Goal: Task Accomplishment & Management: Manage account settings

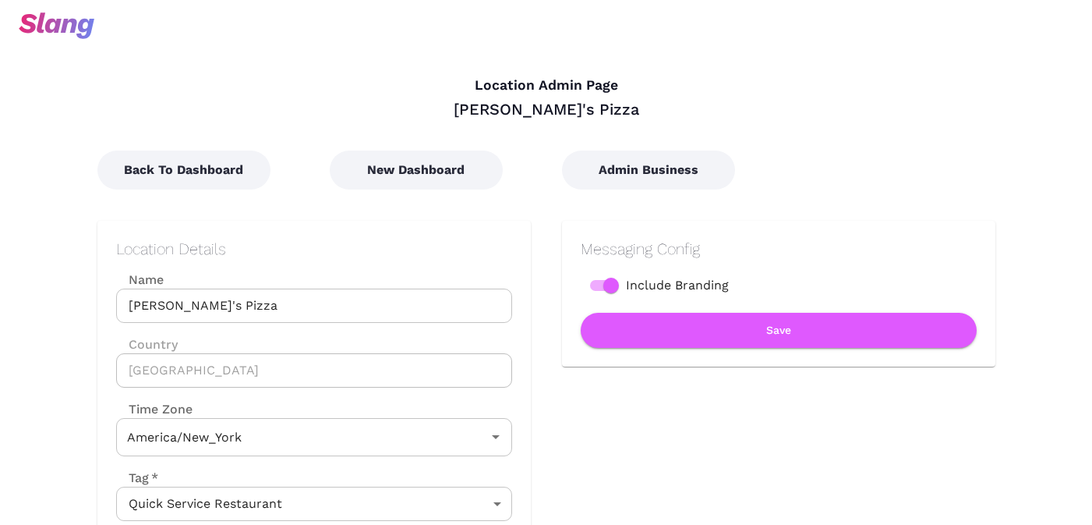
type input "Eastern Time"
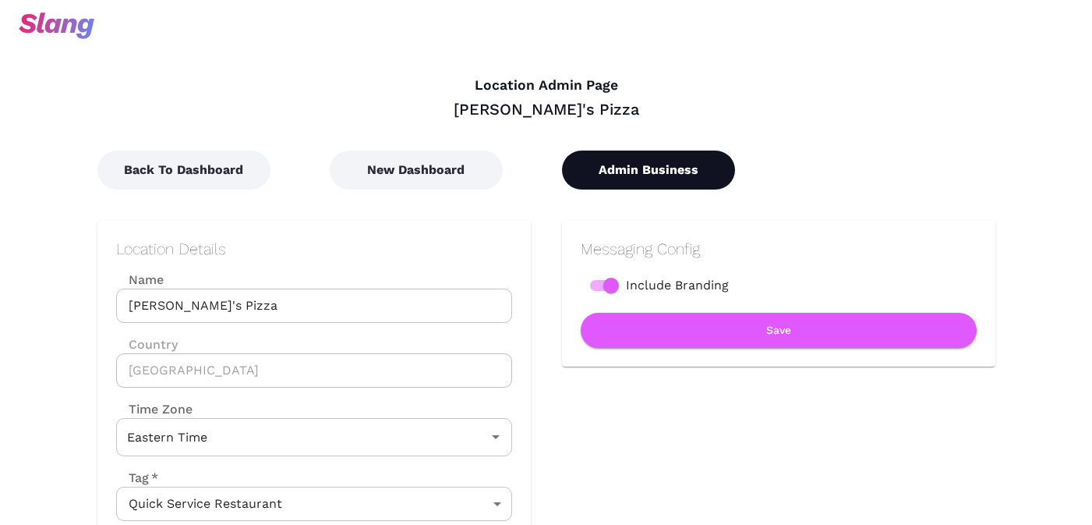
click at [682, 172] on button "Admin Business" at bounding box center [648, 169] width 173 height 39
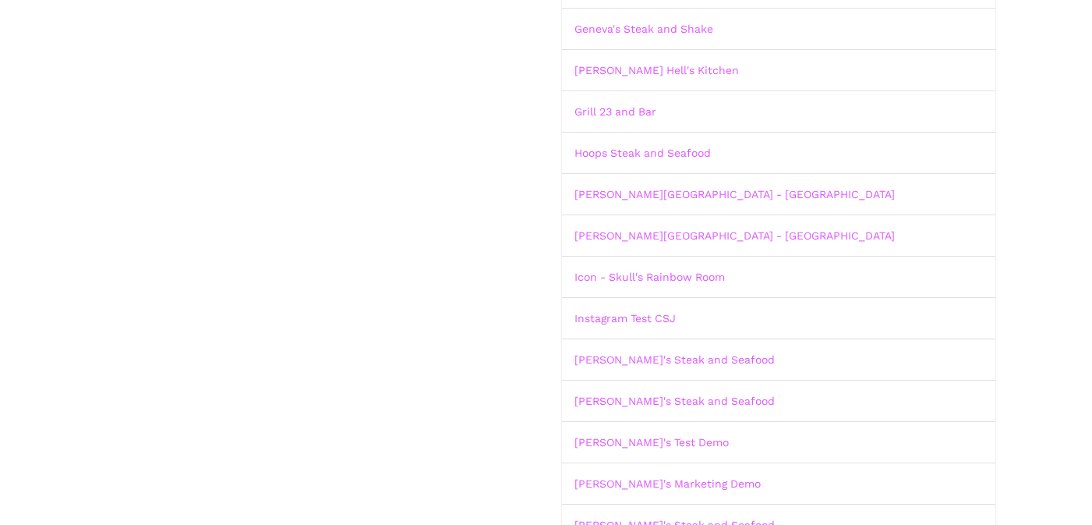
scroll to position [658, 0]
click at [634, 149] on link "Hoops Steak and Seafood" at bounding box center [643, 152] width 136 height 12
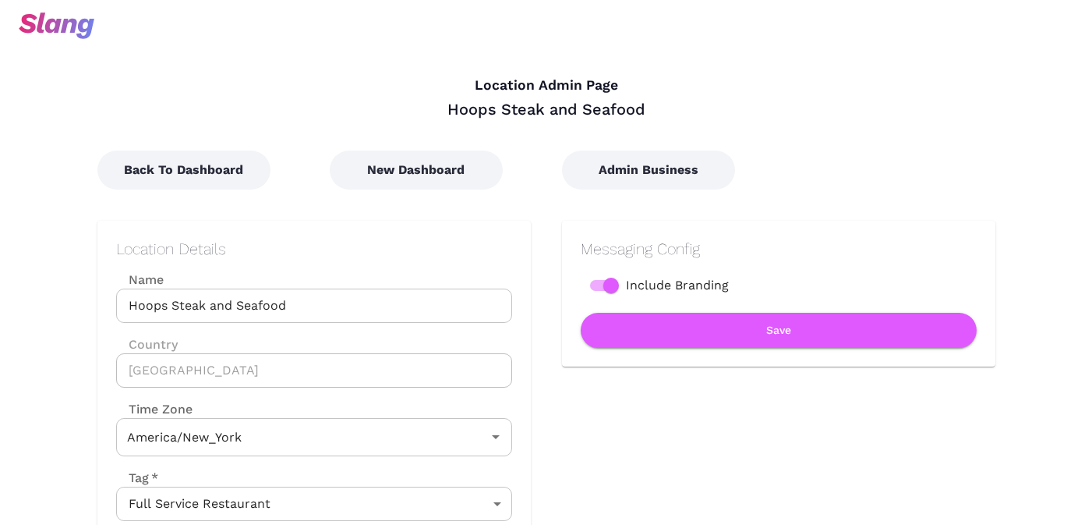
type input "Eastern Time"
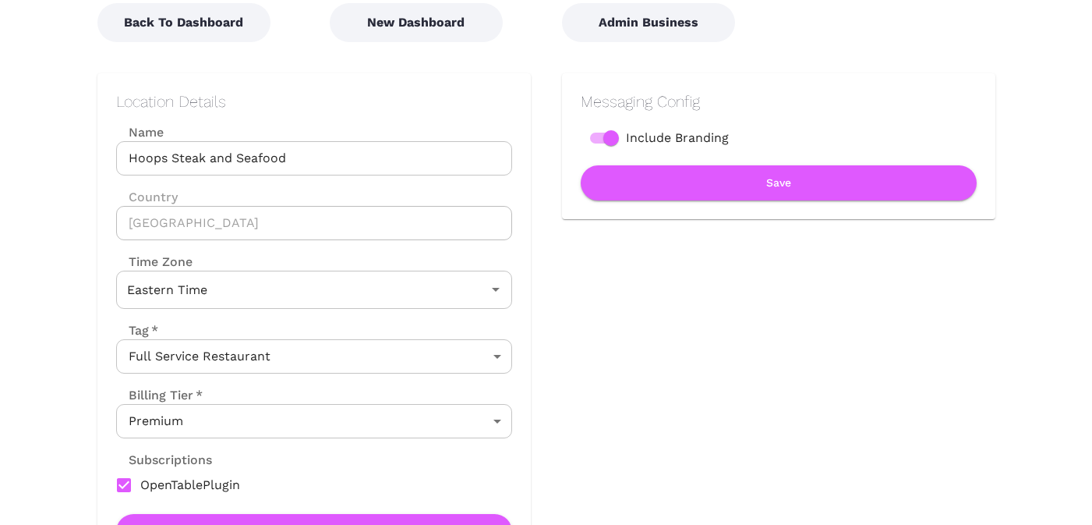
scroll to position [208, 0]
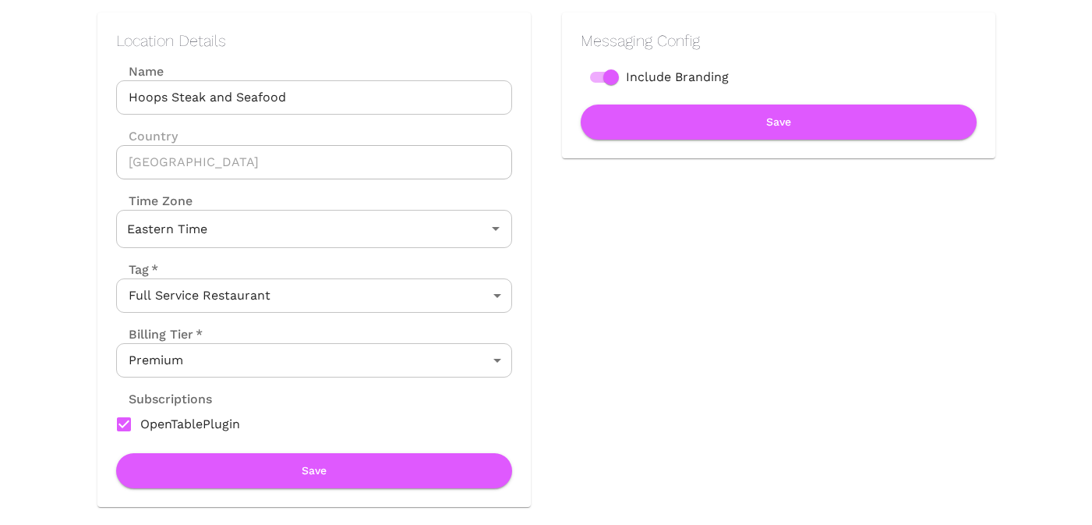
click at [220, 317] on body "Location Admin Page Hoops Steak and Seafood Back To Dashboard New Dashboard Adm…" at bounding box center [546, 54] width 1092 height 525
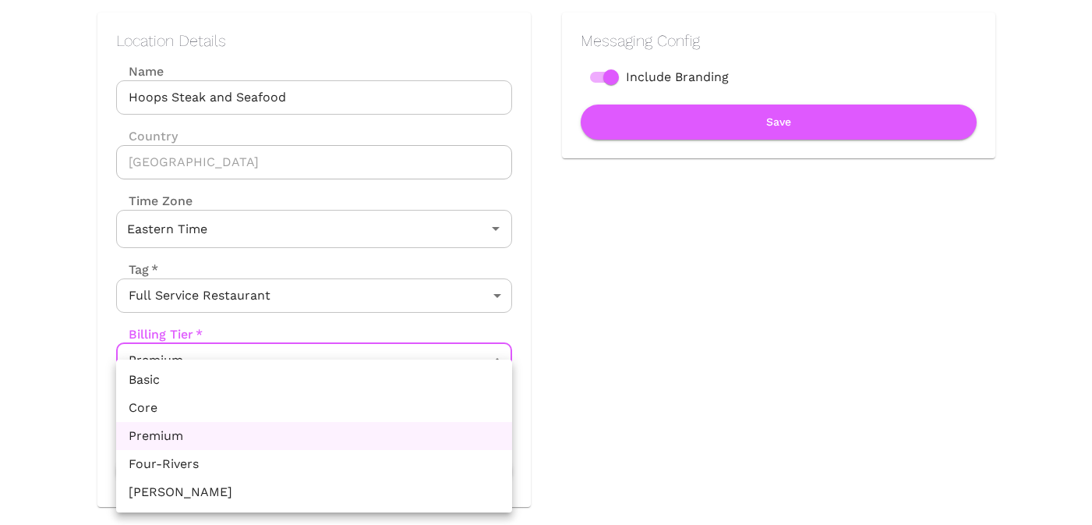
click at [207, 410] on li "Core" at bounding box center [314, 408] width 396 height 28
type input "Core"
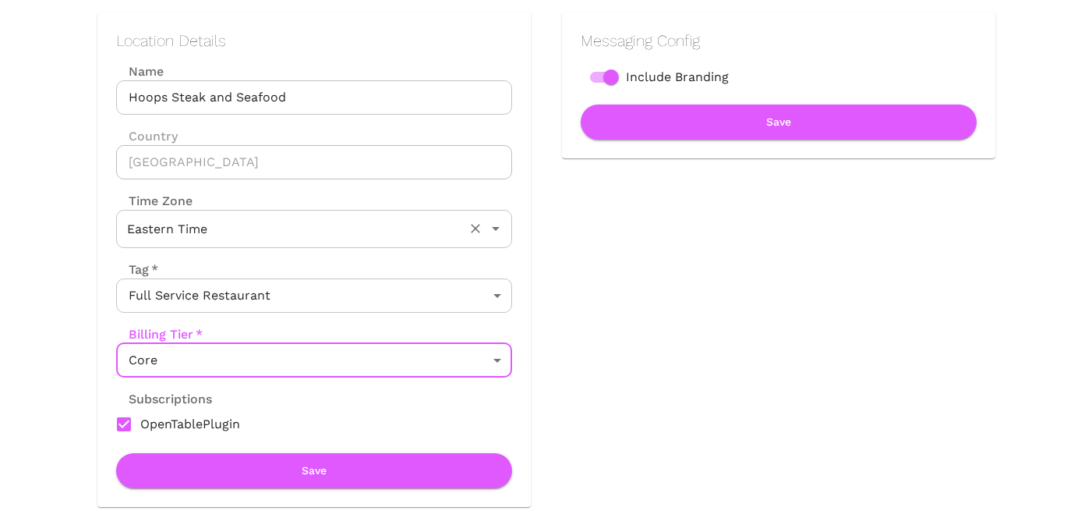
scroll to position [150, 0]
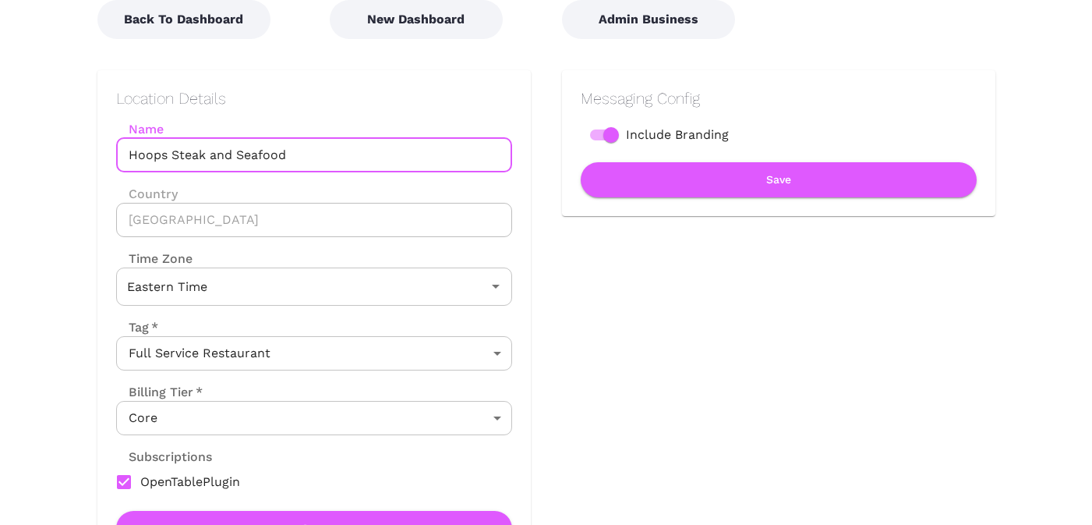
click at [292, 157] on input "Hoops Steak and Seafood" at bounding box center [314, 155] width 396 height 34
drag, startPoint x: 166, startPoint y: 154, endPoint x: 122, endPoint y: 154, distance: 43.7
click at [122, 154] on input "Hoops Steak and Seafood" at bounding box center [314, 155] width 396 height 34
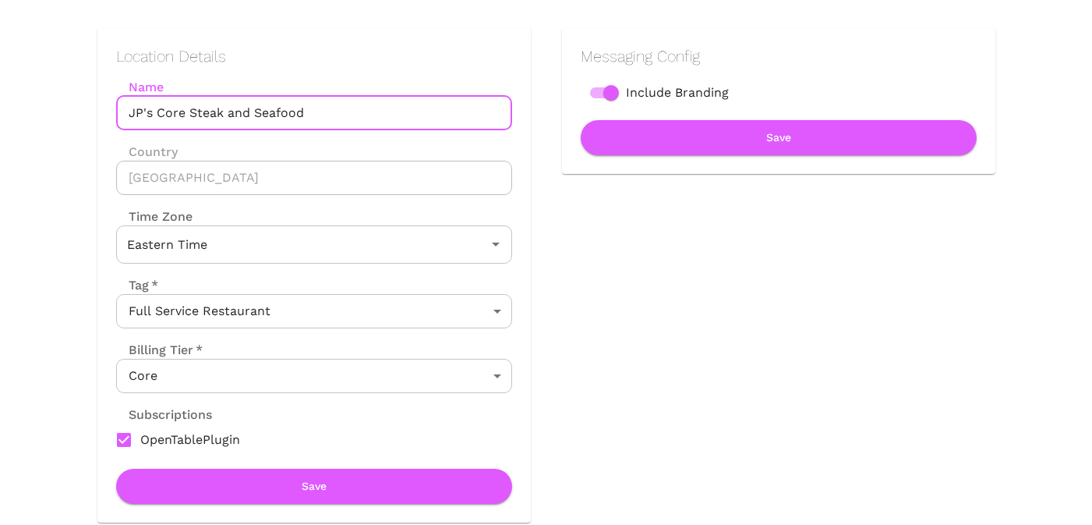
scroll to position [239, 0]
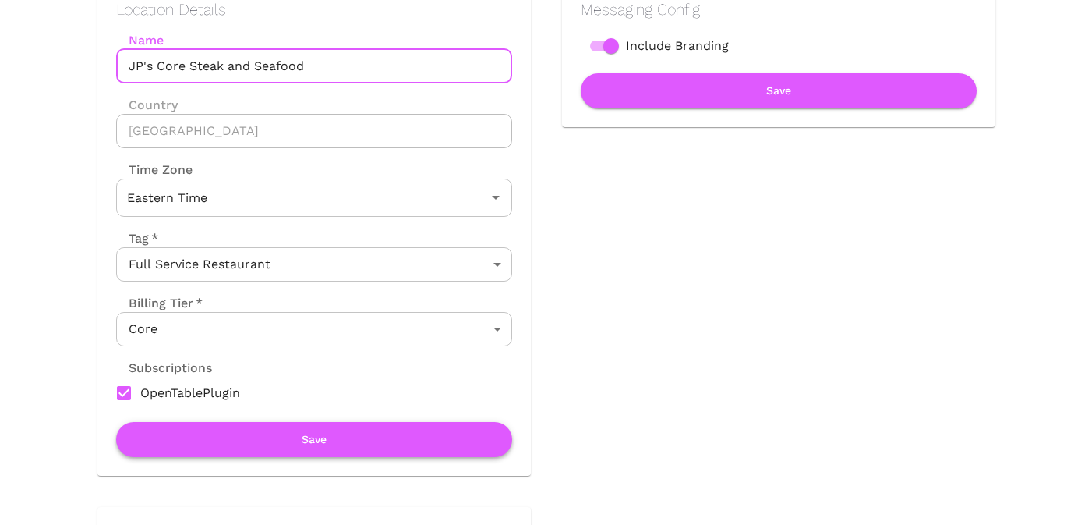
type input "JP's Core Steak and Seafood"
click at [235, 446] on button "Save" at bounding box center [314, 439] width 396 height 35
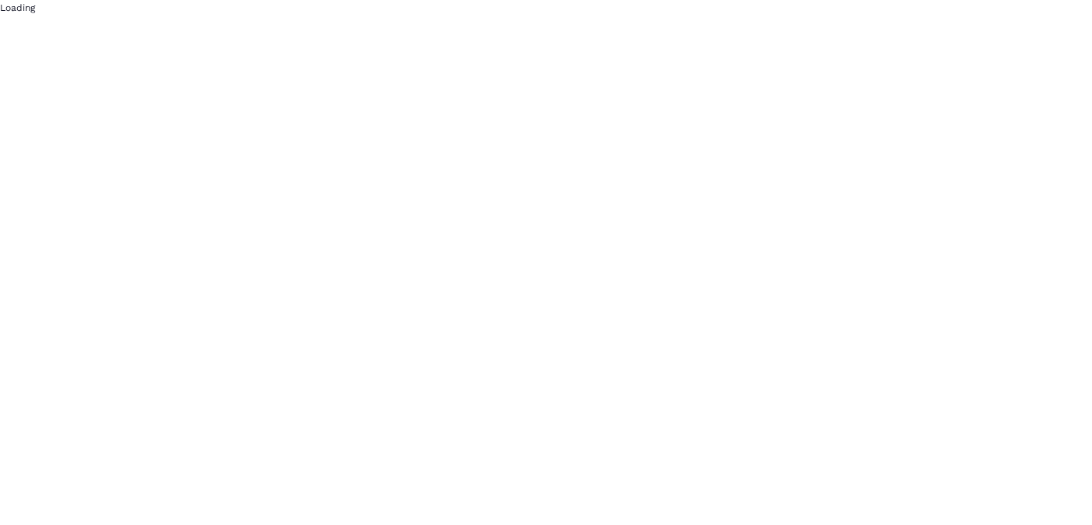
scroll to position [0, 0]
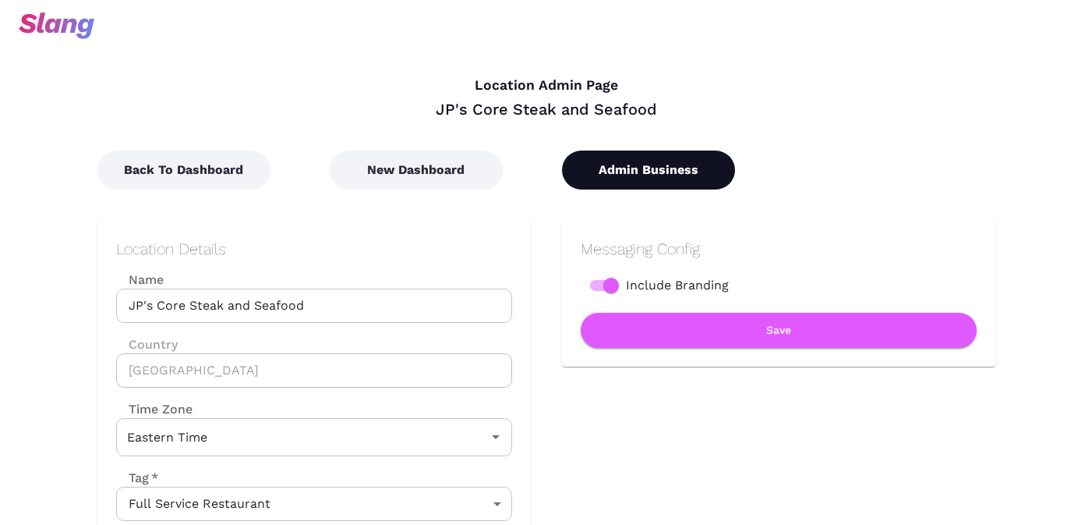
click at [654, 176] on button "Admin Business" at bounding box center [648, 169] width 173 height 39
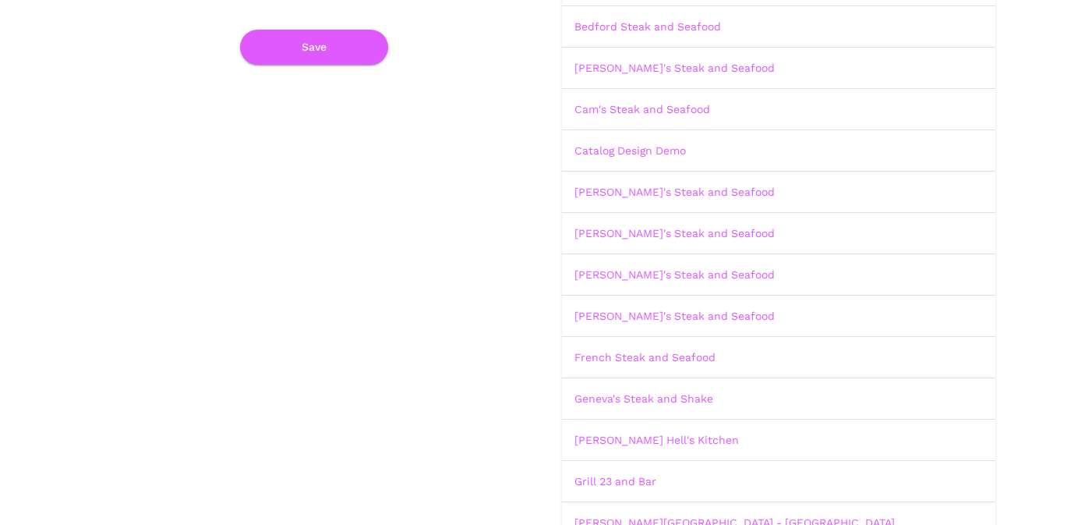
scroll to position [293, 0]
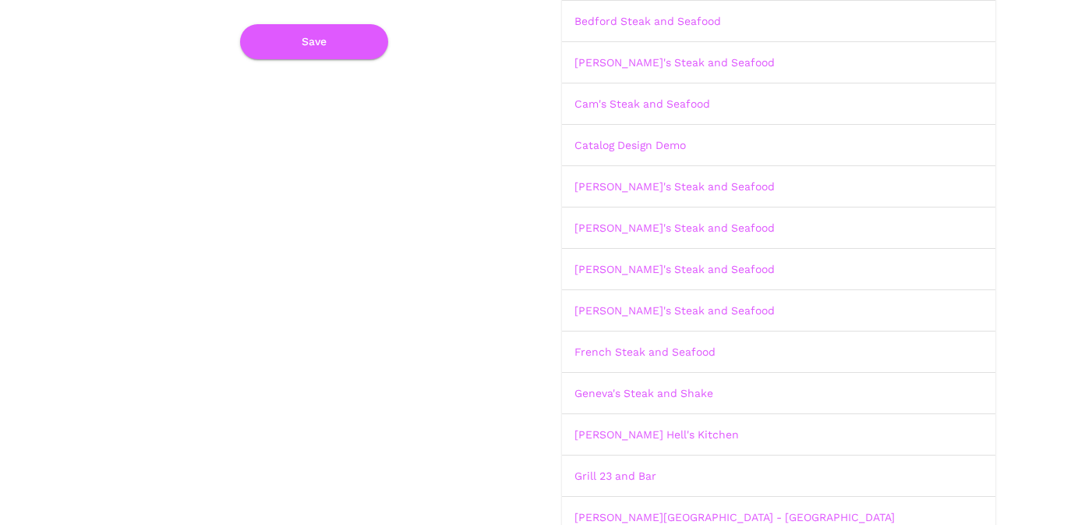
click at [619, 358] on td "French Steak and Seafood" at bounding box center [778, 351] width 433 height 41
click at [619, 350] on link "French Steak and Seafood" at bounding box center [645, 351] width 141 height 12
